Goal: Task Accomplishment & Management: Use online tool/utility

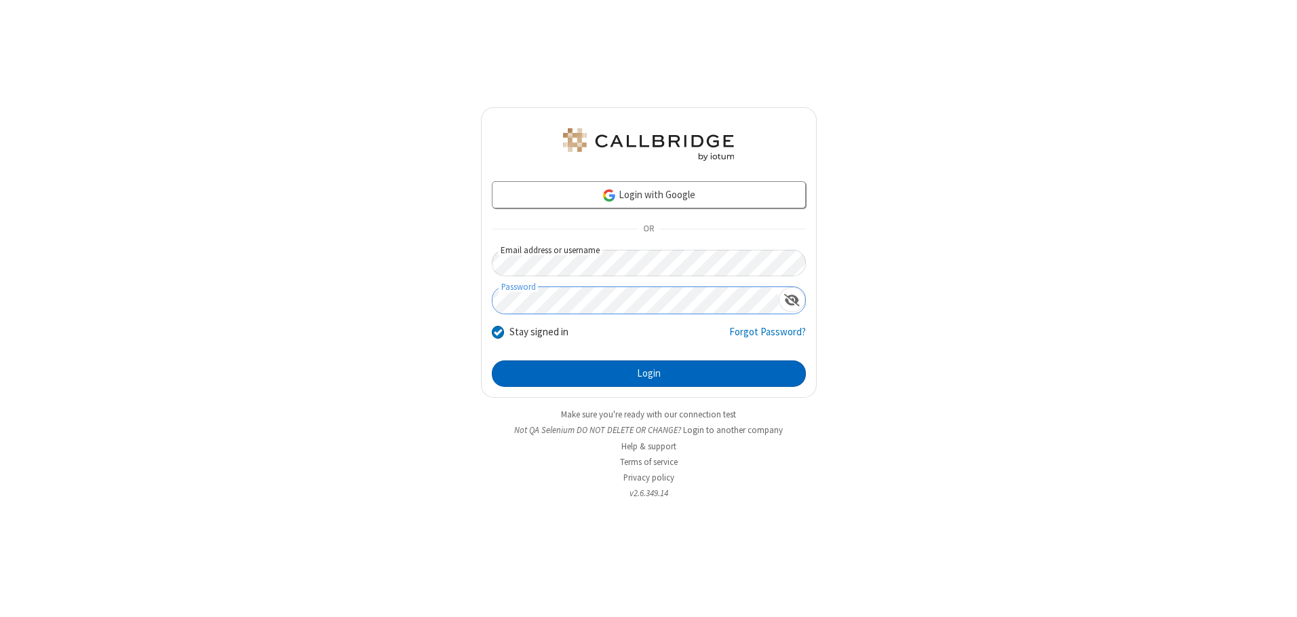
click at [649, 373] on button "Login" at bounding box center [649, 373] width 314 height 27
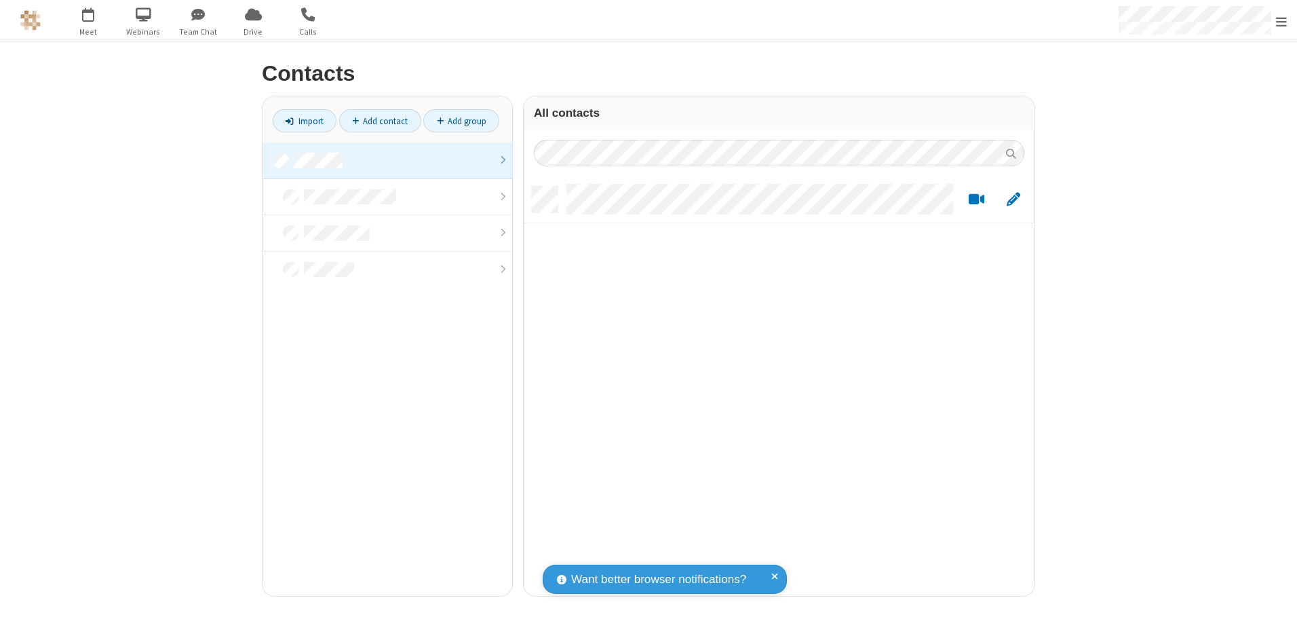
scroll to position [409, 501]
click at [387, 160] on link at bounding box center [388, 160] width 250 height 37
click at [305, 121] on link "Import" at bounding box center [305, 120] width 64 height 23
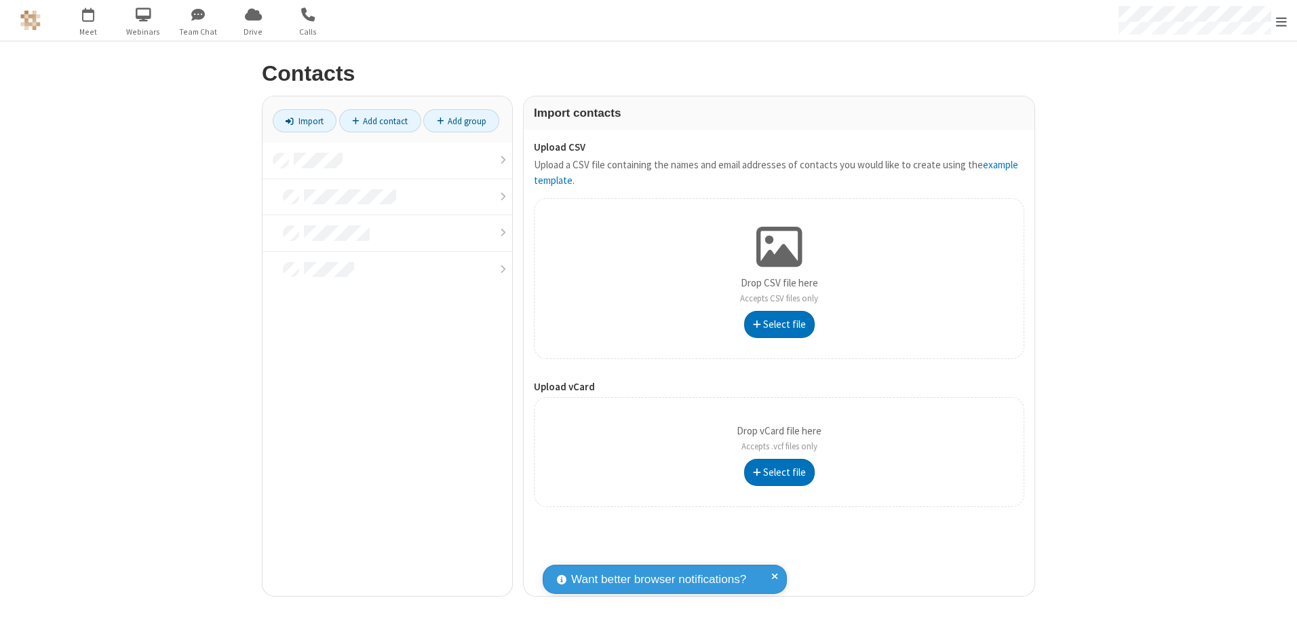
type input "C:\fakepath\contacts.vcf"
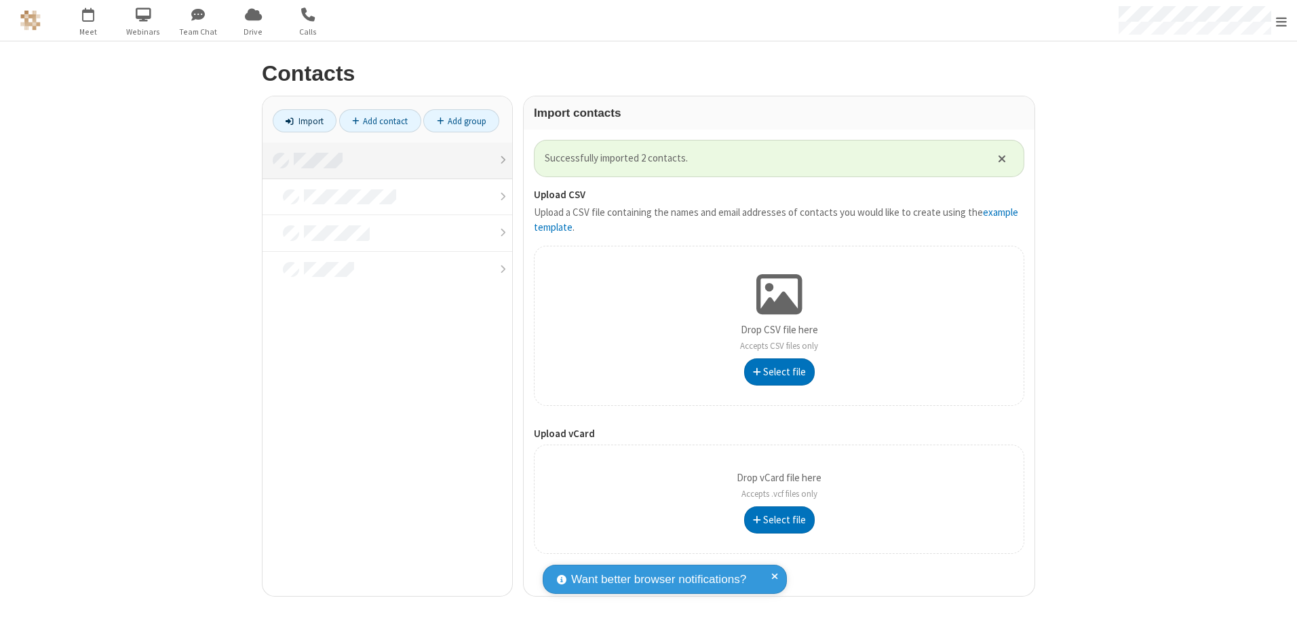
click at [387, 160] on link at bounding box center [388, 160] width 250 height 37
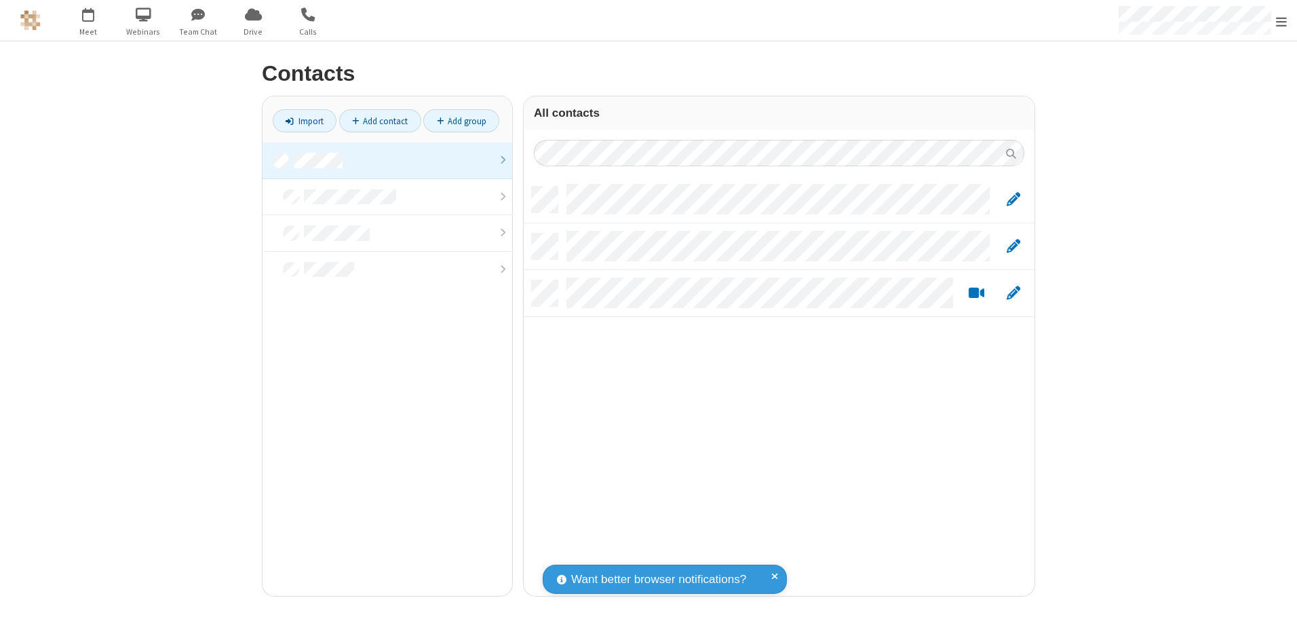
scroll to position [409, 501]
